Goal: Participate in discussion

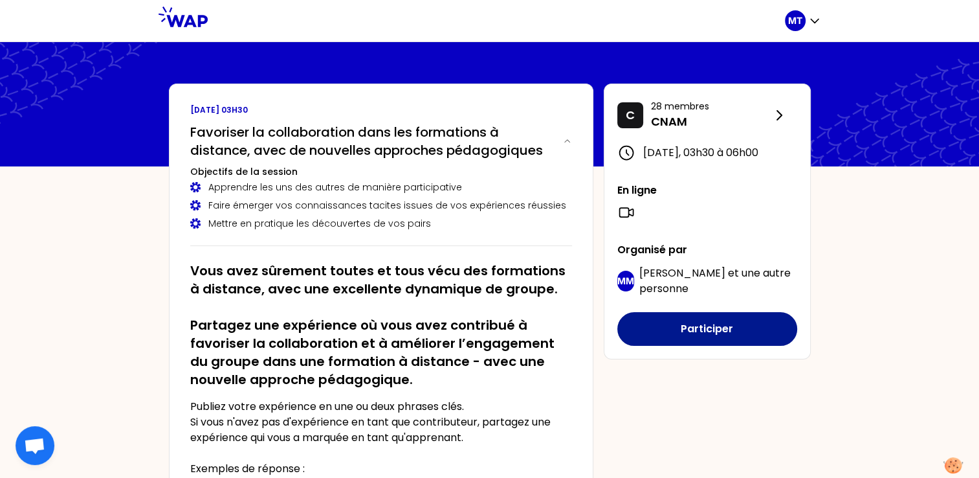
click at [715, 338] on button "Participer" at bounding box center [707, 329] width 180 height 34
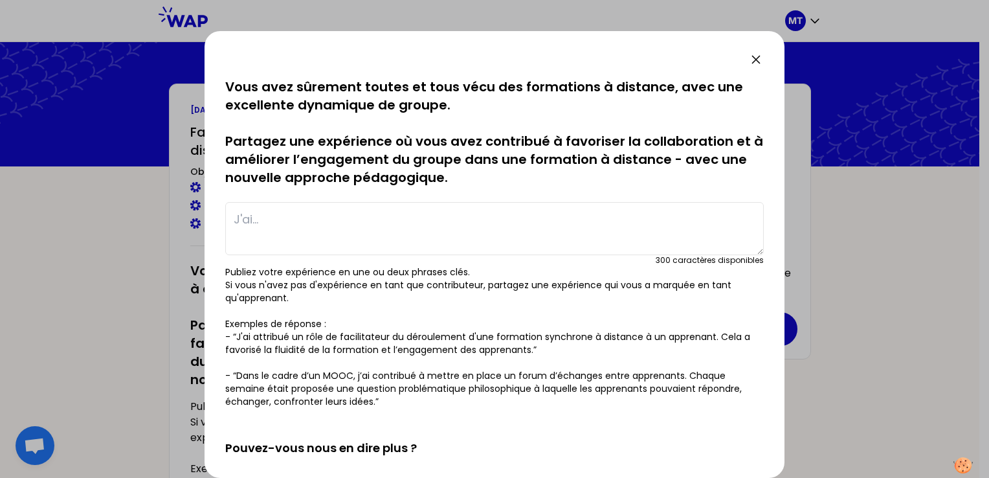
click at [412, 217] on textarea at bounding box center [494, 228] width 538 height 53
type textarea "L"
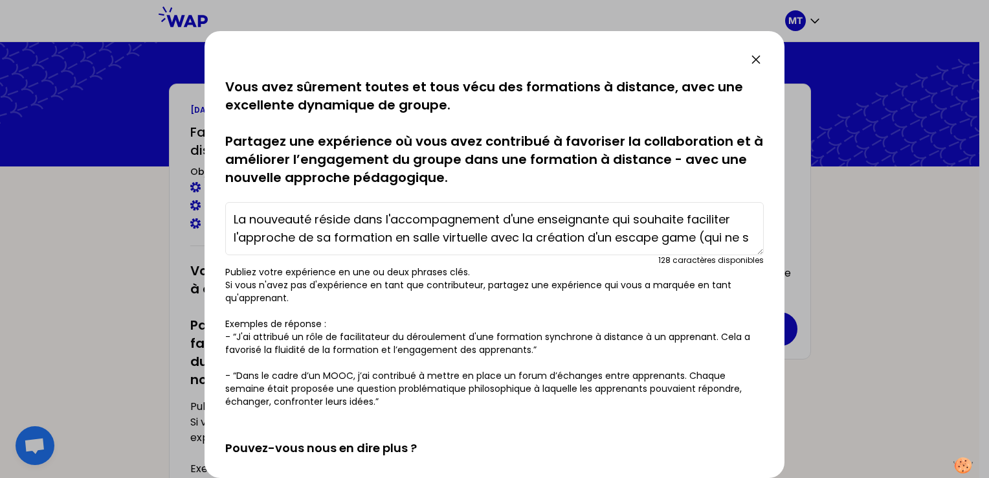
scroll to position [9, 0]
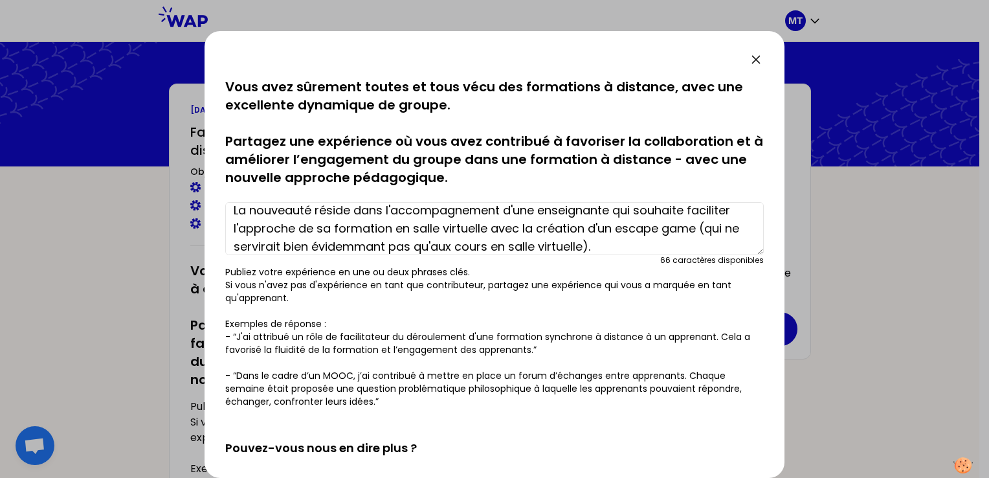
click at [375, 247] on textarea "La nouveauté réside dans l'accompagnement d'une enseignante qui souhaite facili…" at bounding box center [494, 228] width 538 height 53
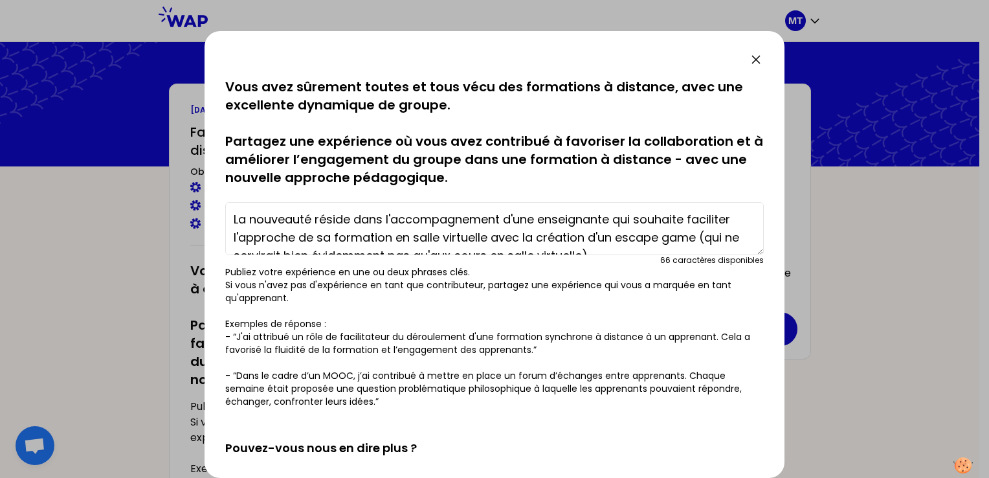
drag, startPoint x: 235, startPoint y: 208, endPoint x: 392, endPoint y: 210, distance: 156.6
click at [392, 210] on textarea "La nouveauté réside dans l'accompagnement d'une enseignante qui souhaite facili…" at bounding box center [494, 228] width 538 height 53
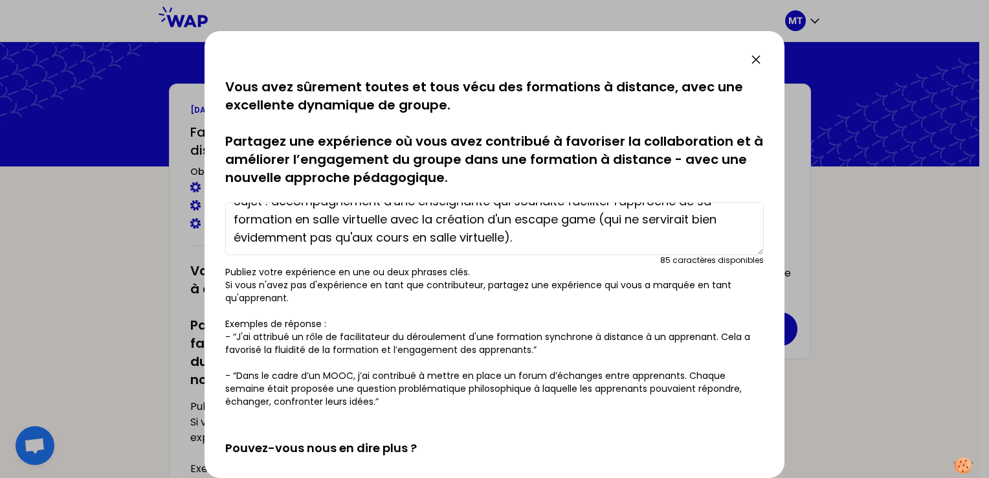
click at [528, 236] on textarea "Sujet : accompagnement d'une enseignante qui souhaite faciliter l'approche de s…" at bounding box center [494, 228] width 538 height 53
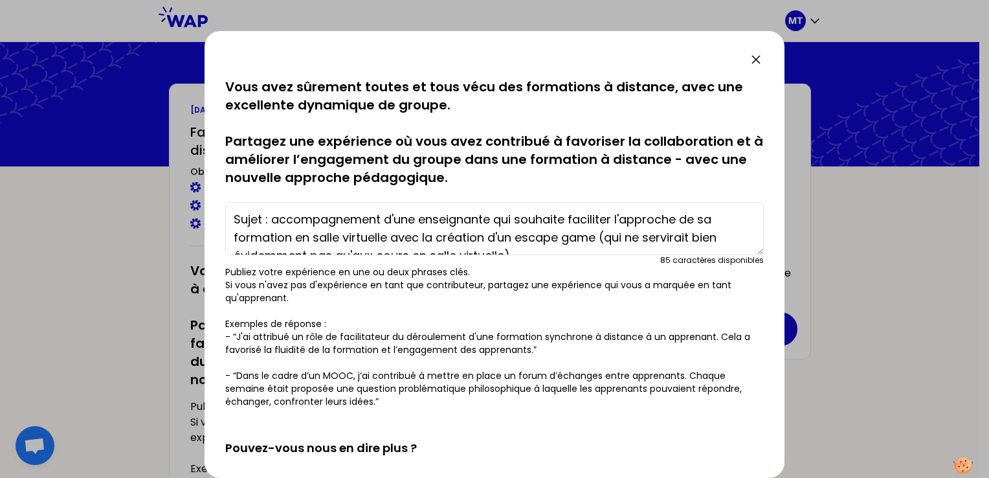
drag, startPoint x: 234, startPoint y: 218, endPoint x: 267, endPoint y: 223, distance: 33.4
click at [267, 223] on textarea "Sujet : accompagnement d'une enseignante qui souhaite faciliter l'approche de s…" at bounding box center [494, 228] width 538 height 53
drag, startPoint x: 327, startPoint y: 217, endPoint x: 364, endPoint y: 223, distance: 37.3
click at [364, 223] on textarea "J'ai accompagnement d'une enseignante qui souhaite faciliter l'approche de sa f…" at bounding box center [494, 228] width 538 height 53
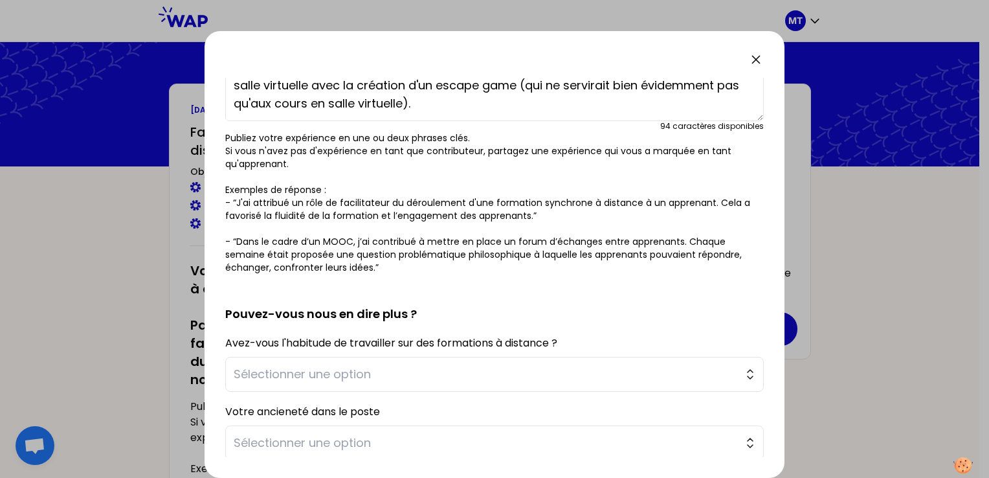
scroll to position [289, 0]
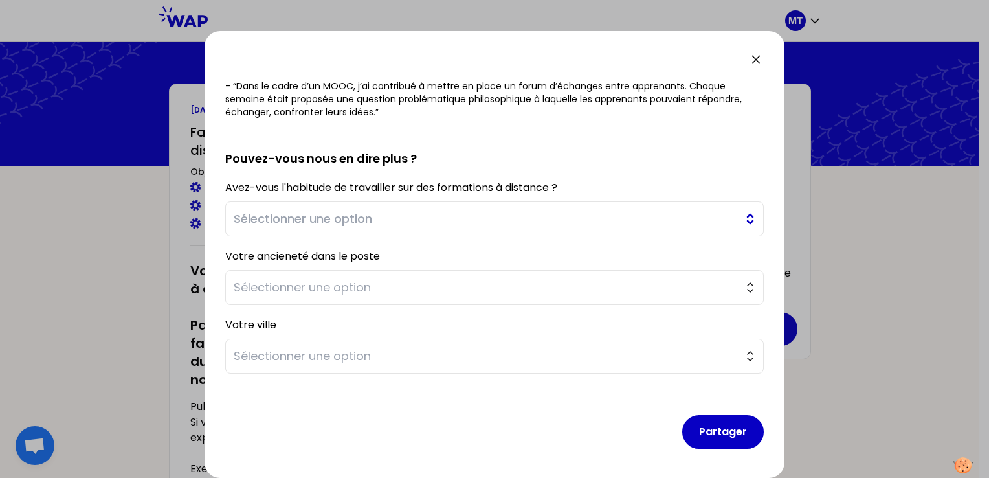
type textarea "J'ai accompagné une enseignante qui souhaite faciliter l'approche de sa formati…"
click at [738, 220] on button "Sélectionner une option" at bounding box center [494, 218] width 538 height 35
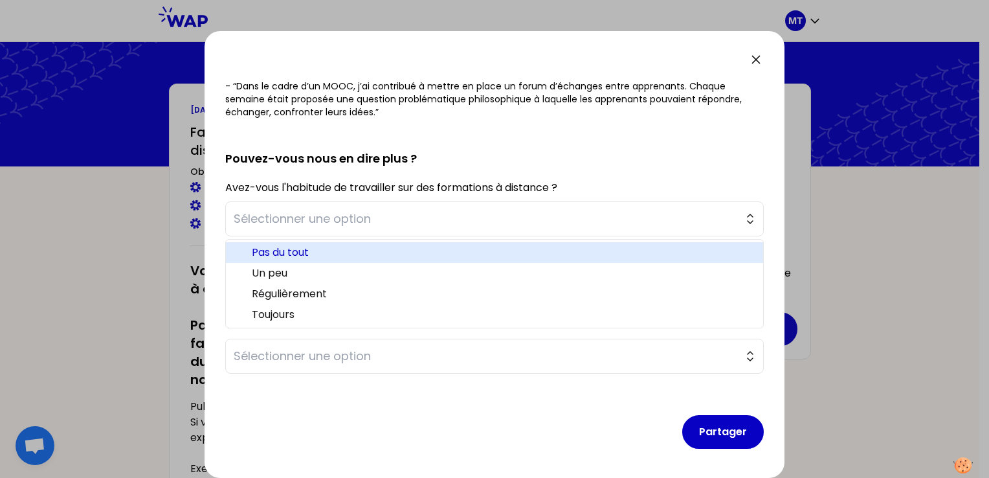
click at [648, 256] on span "Pas du tout" at bounding box center [502, 253] width 501 height 16
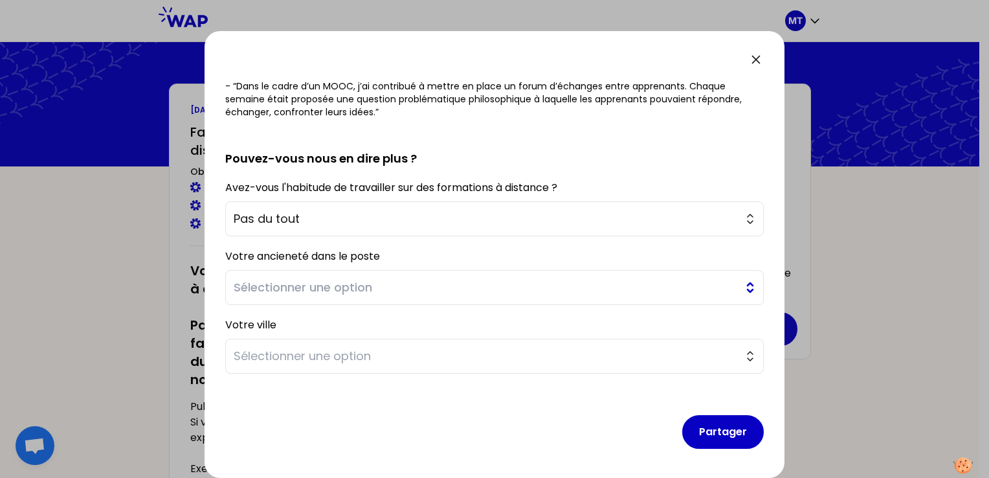
click at [740, 287] on button "Sélectionner une option" at bounding box center [494, 287] width 538 height 35
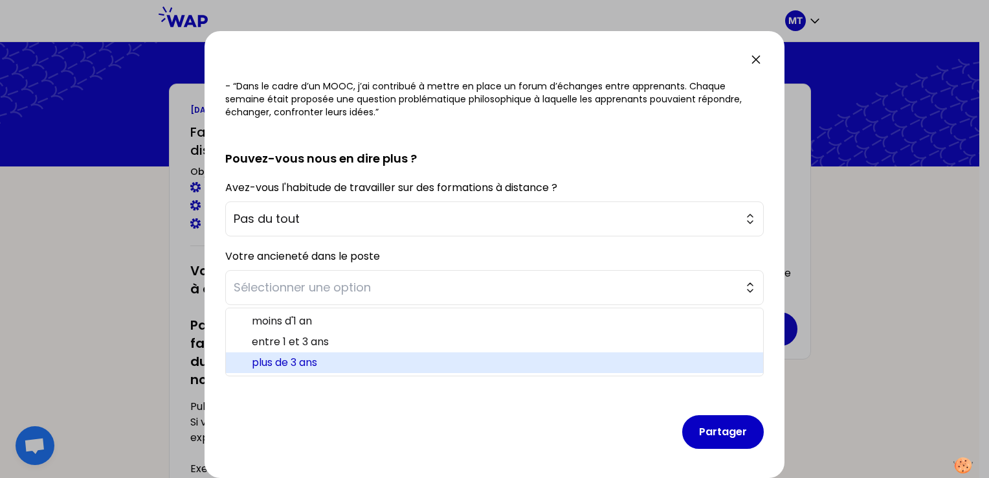
click at [694, 363] on span "plus de 3 ans" at bounding box center [502, 363] width 501 height 16
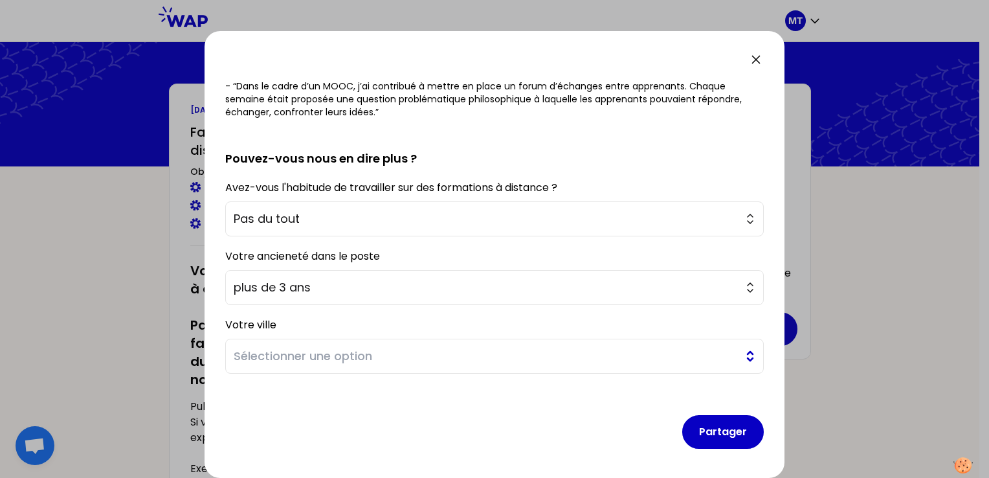
click at [743, 351] on button "Sélectionner une option" at bounding box center [494, 355] width 538 height 35
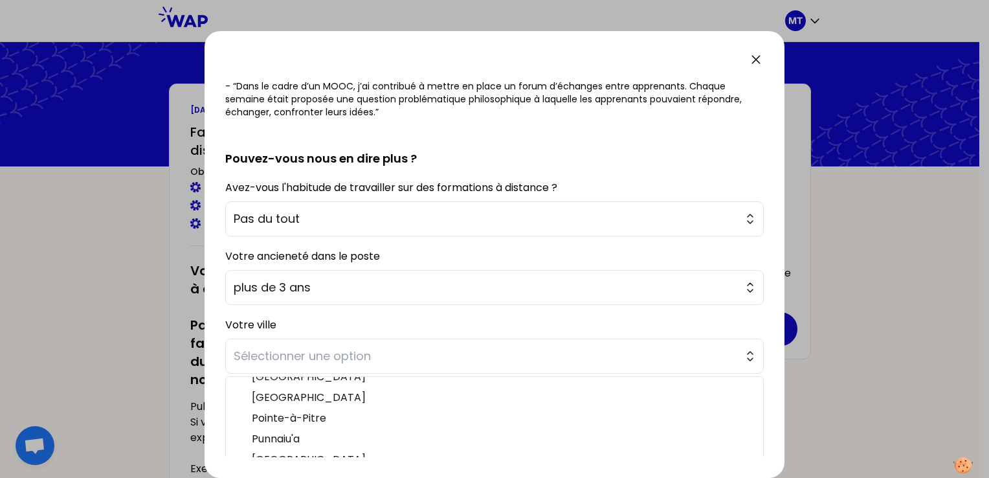
scroll to position [230, 0]
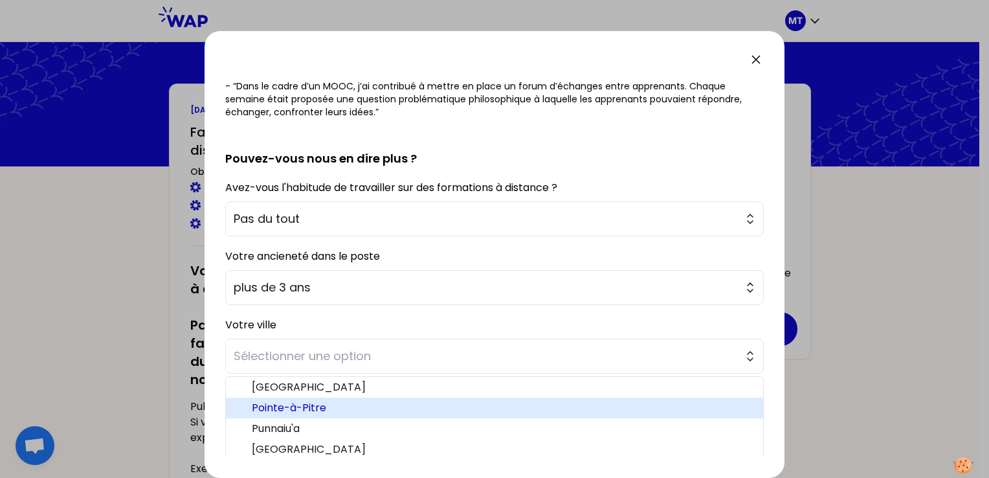
click at [609, 412] on span "Pointe-à-Pitre" at bounding box center [502, 408] width 501 height 16
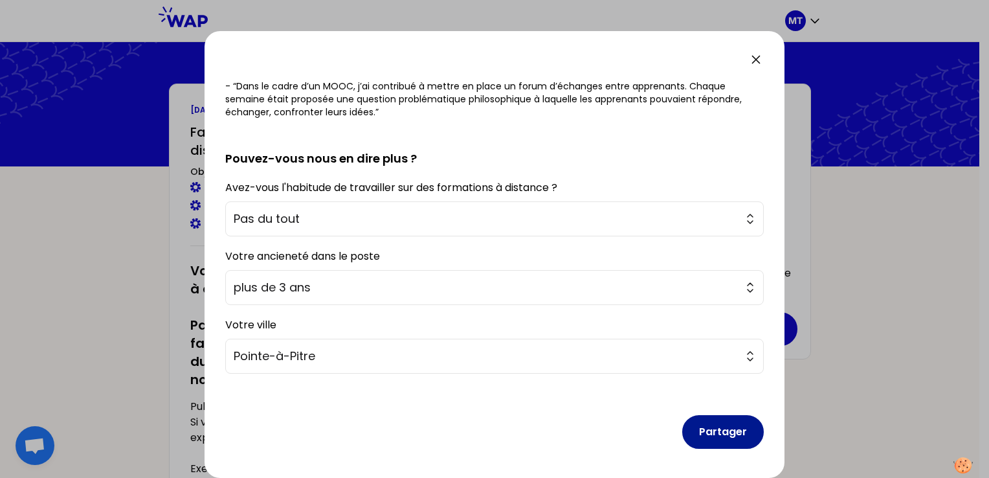
click at [719, 428] on button "Partager" at bounding box center [723, 432] width 82 height 34
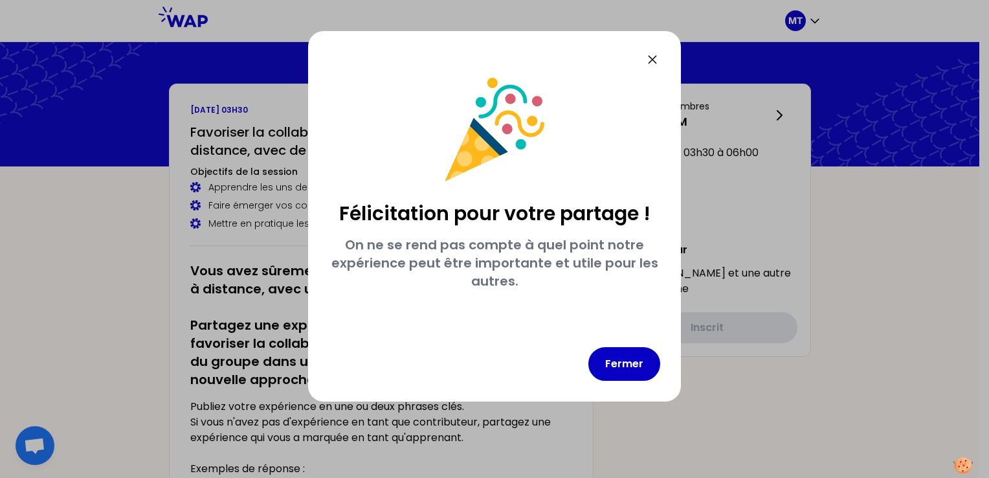
scroll to position [0, 0]
click at [621, 359] on button "Fermer" at bounding box center [624, 364] width 72 height 34
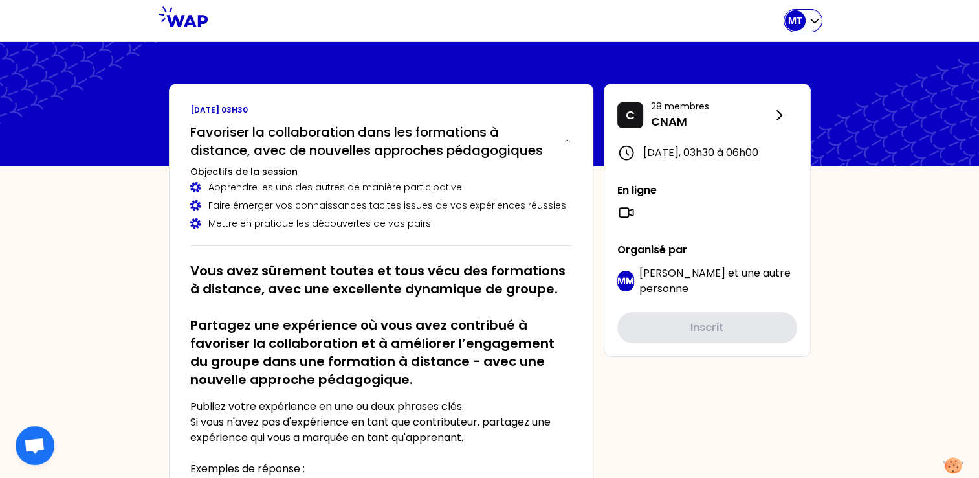
click at [814, 19] on icon "button" at bounding box center [814, 20] width 13 height 13
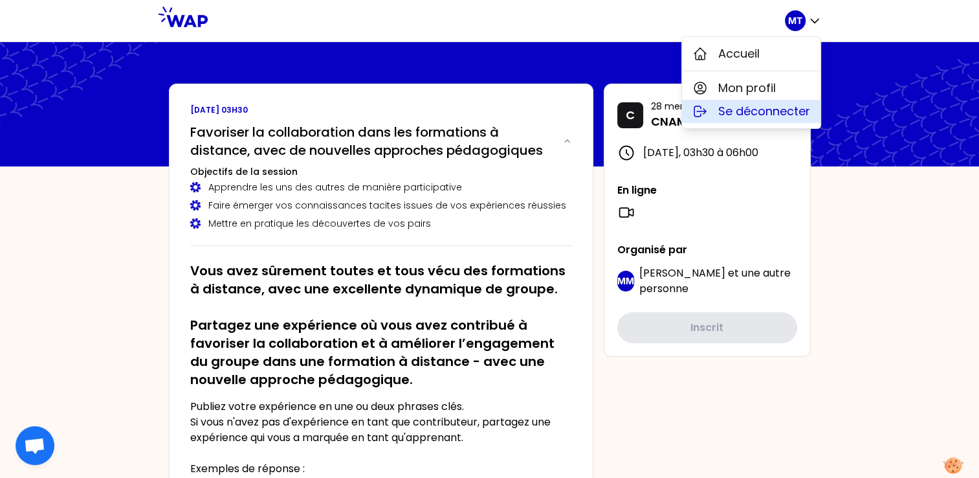
click at [764, 104] on span "Se déconnecter" at bounding box center [764, 111] width 92 height 18
